Goal: Information Seeking & Learning: Learn about a topic

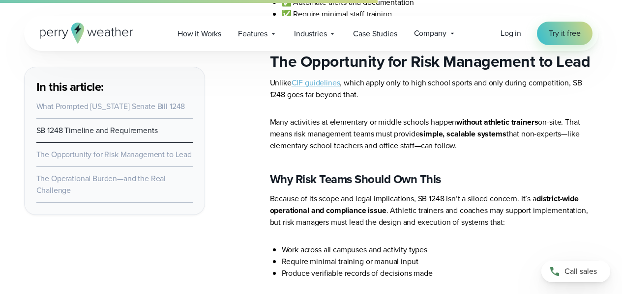
scroll to position [1819, 0]
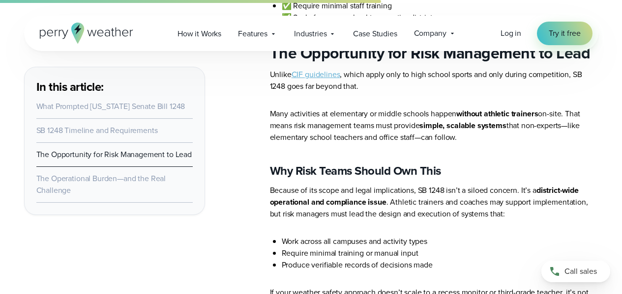
click at [321, 79] on link "CIF guidelines" at bounding box center [316, 74] width 49 height 11
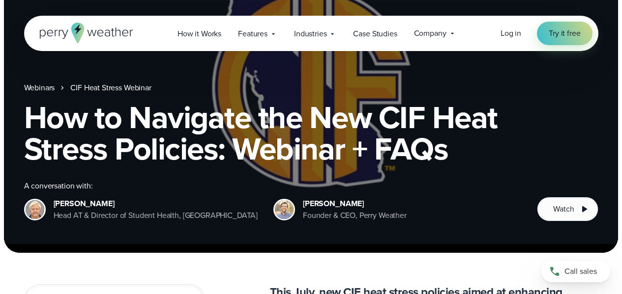
scroll to position [49, 0]
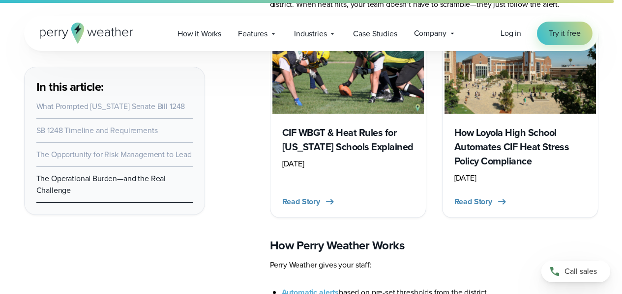
scroll to position [3891, 0]
